Goal: Task Accomplishment & Management: Complete application form

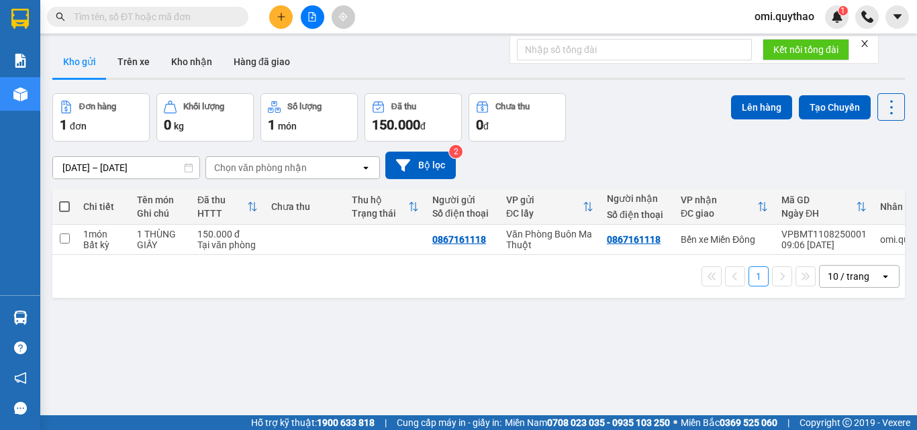
click at [283, 24] on button at bounding box center [280, 16] width 23 height 23
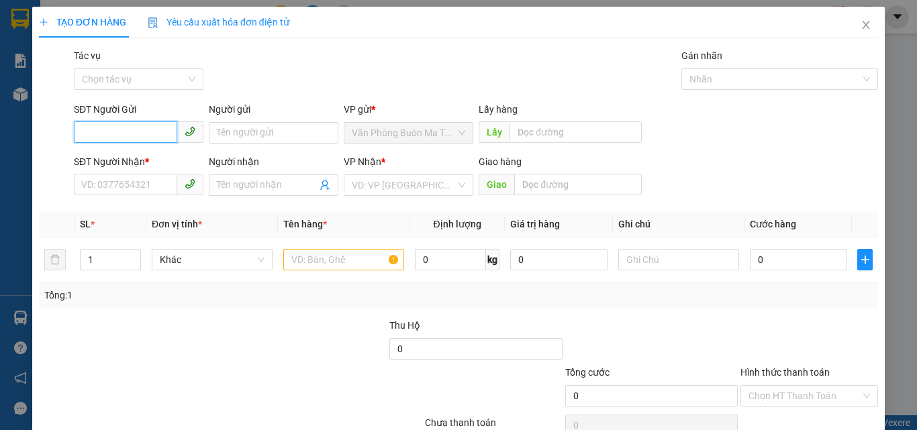
click at [156, 132] on input "SĐT Người Gửi" at bounding box center [125, 132] width 103 height 21
click at [124, 183] on input "SĐT Người Nhận *" at bounding box center [125, 184] width 103 height 21
click at [116, 186] on input "093730309" at bounding box center [125, 184] width 103 height 21
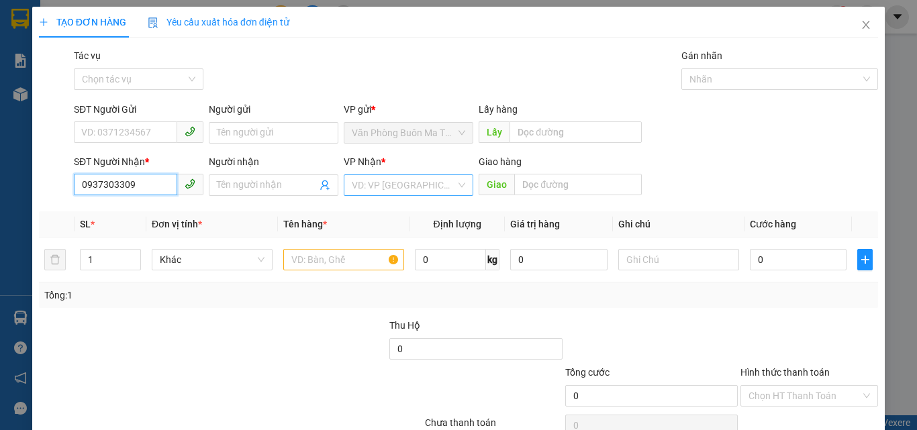
type input "0937303309"
click at [357, 189] on input "search" at bounding box center [404, 185] width 104 height 20
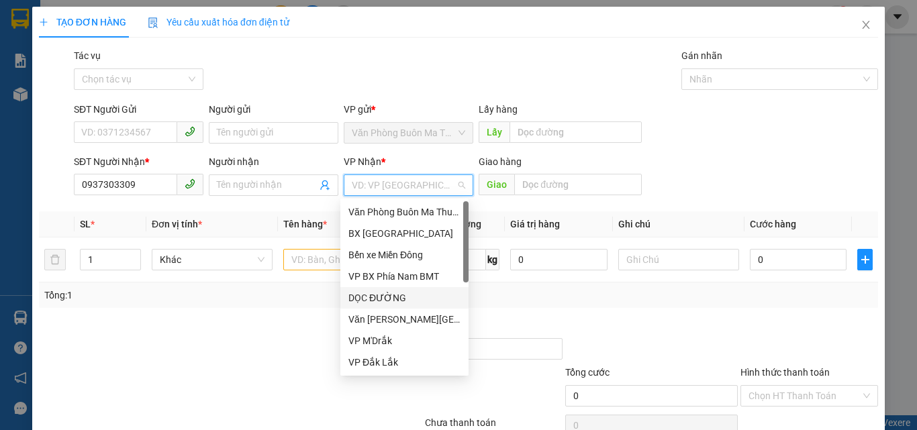
click at [385, 297] on div "DỌC ĐƯỜNG" at bounding box center [404, 298] width 112 height 15
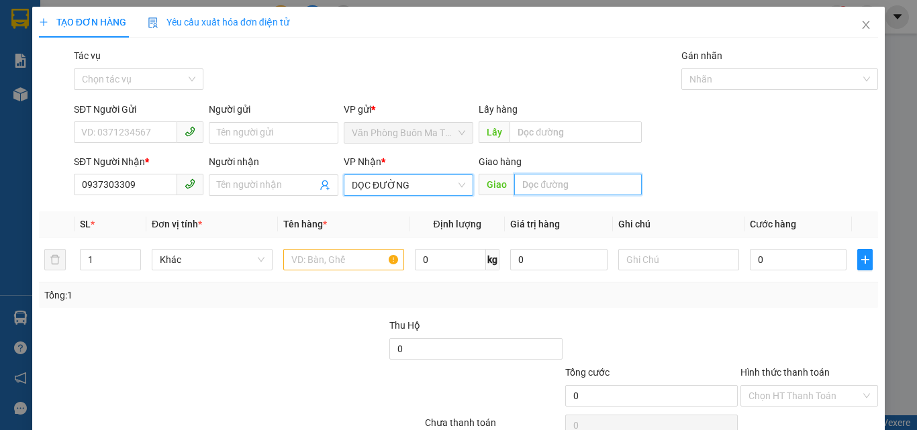
click at [540, 191] on input "text" at bounding box center [578, 184] width 128 height 21
type input "b"
type input "BXLA"
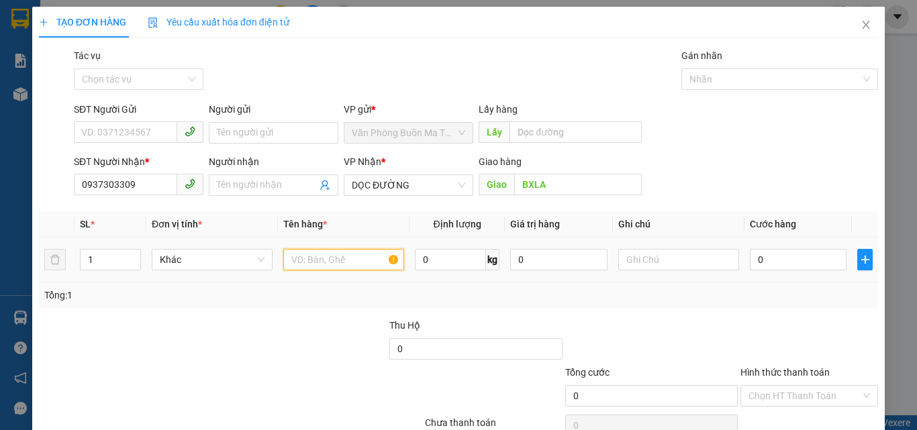
click at [346, 264] on input "text" at bounding box center [343, 259] width 121 height 21
type input "1 CỤC NHỎ"
type input "4"
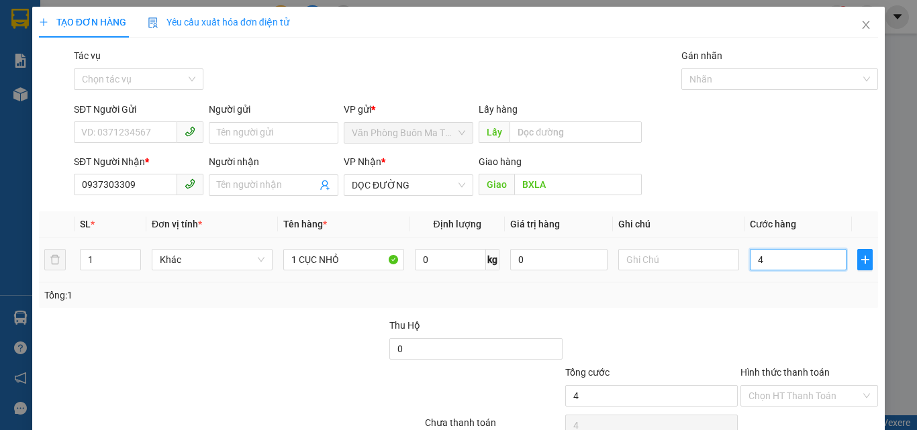
type input "40"
type input "400"
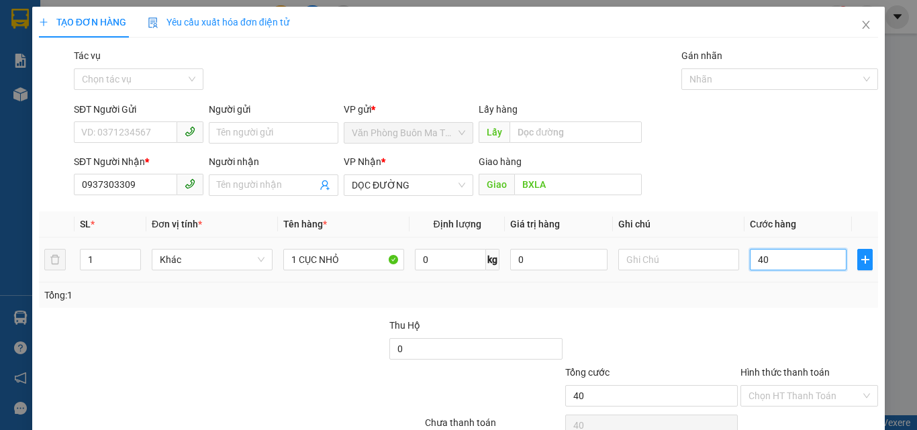
type input "400"
type input "4.000"
type input "40.000"
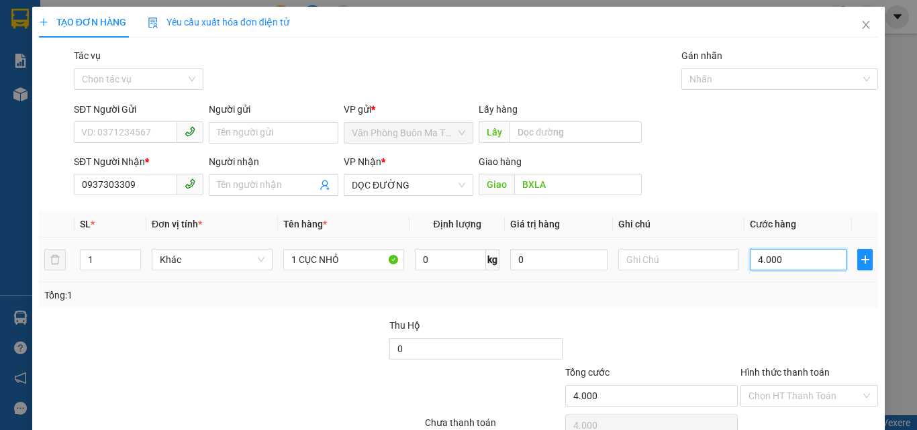
type input "40.000"
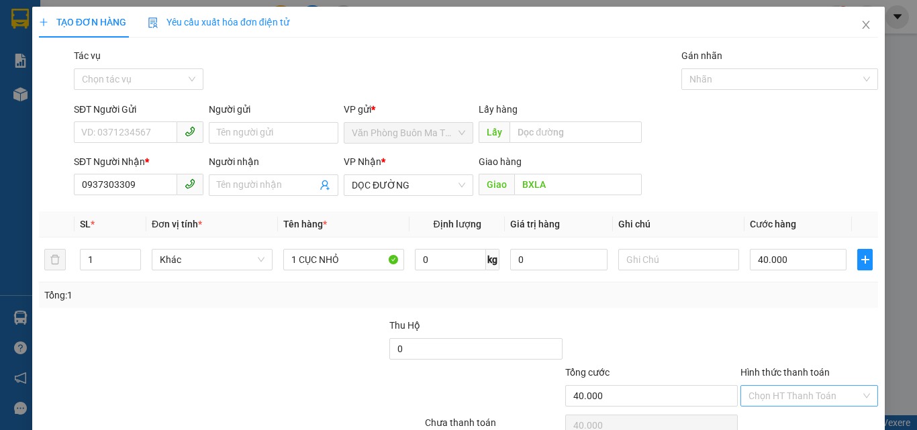
click at [812, 399] on input "Hình thức thanh toán" at bounding box center [805, 396] width 112 height 20
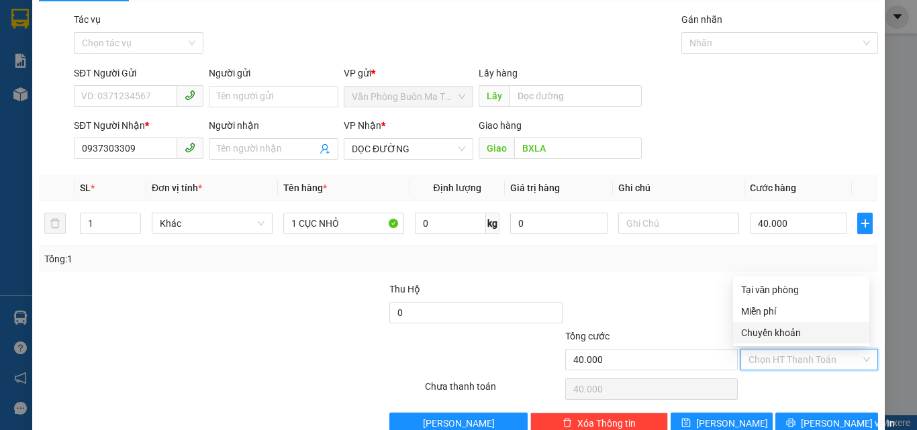
scroll to position [66, 0]
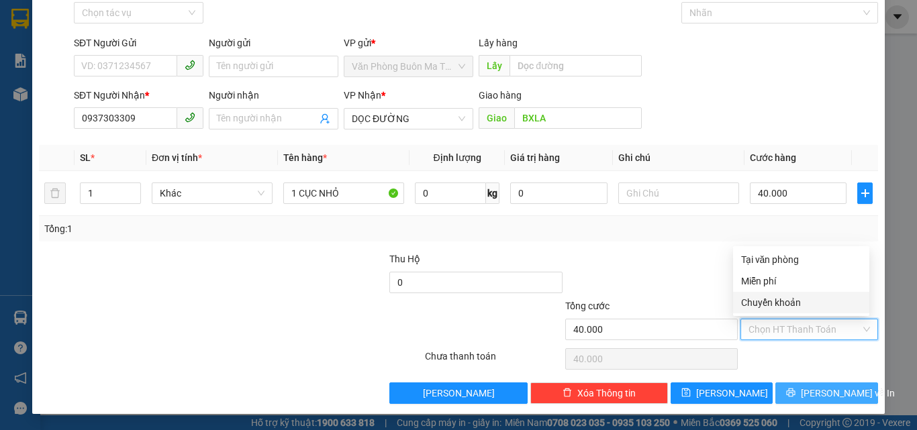
click at [791, 390] on icon "printer" at bounding box center [790, 392] width 9 height 9
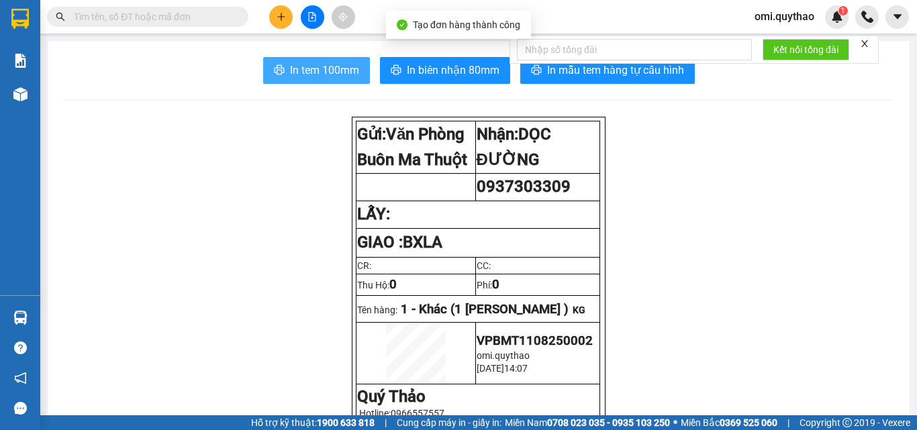
click at [321, 62] on span "In tem 100mm" at bounding box center [324, 70] width 69 height 17
click at [314, 62] on span "In tem 100mm" at bounding box center [324, 70] width 69 height 17
drag, startPoint x: 319, startPoint y: 69, endPoint x: 524, endPoint y: 99, distance: 207.0
click at [318, 69] on span "In tem 100mm" at bounding box center [324, 70] width 69 height 17
